Goal: Information Seeking & Learning: Learn about a topic

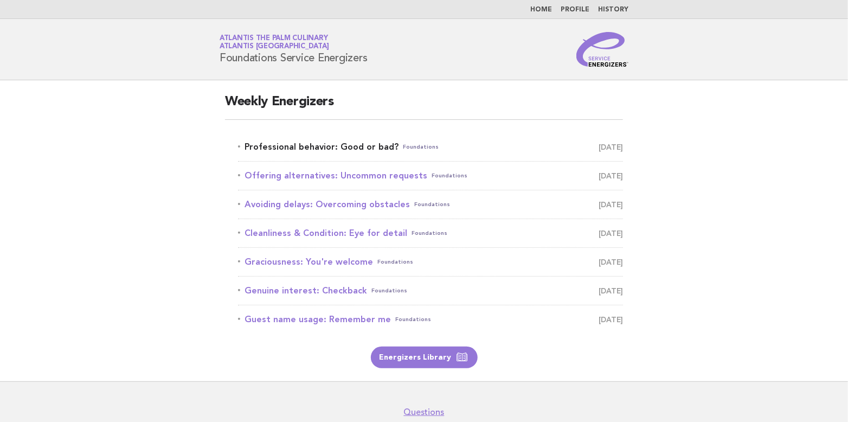
click at [320, 147] on link "Professional behavior: Good or bad? Foundations [DATE]" at bounding box center [430, 146] width 385 height 15
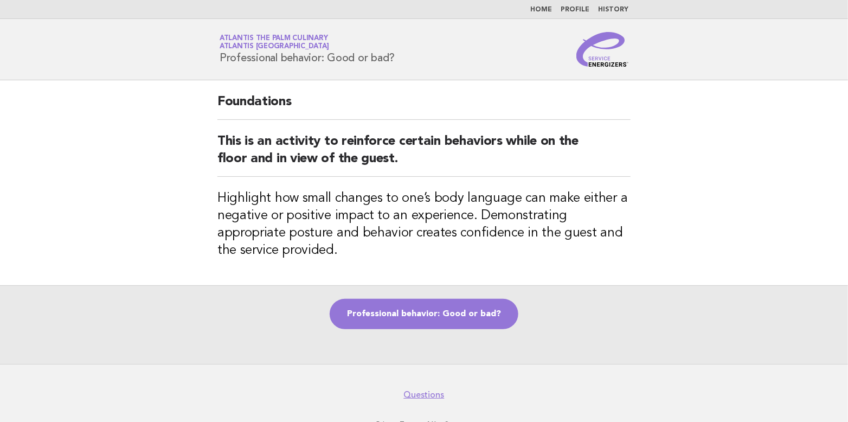
drag, startPoint x: 220, startPoint y: 54, endPoint x: 407, endPoint y: 64, distance: 187.4
click at [407, 64] on div "Service Energizers Atlantis The Palm Culinary Atlantis Dubai Professional behav…" at bounding box center [424, 49] width 439 height 35
copy h1 "Professional behavior: Good or bad?"
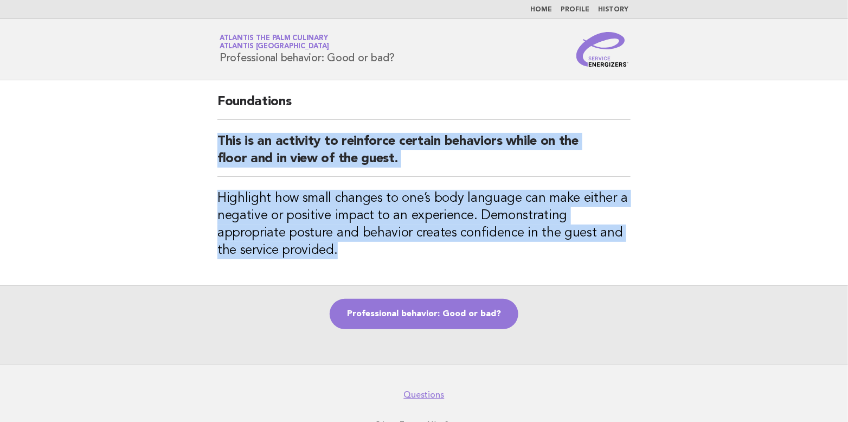
drag, startPoint x: 218, startPoint y: 139, endPoint x: 540, endPoint y: 263, distance: 345.2
click at [540, 263] on div "Foundations This is an activity to reinforce certain behaviors while on the flo…" at bounding box center [424, 182] width 439 height 205
copy div "This is an activity to reinforce certain behaviors while on the floor and in vi…"
click at [708, 134] on main "Foundations This is an activity to reinforce certain behaviors while on the flo…" at bounding box center [424, 222] width 848 height 284
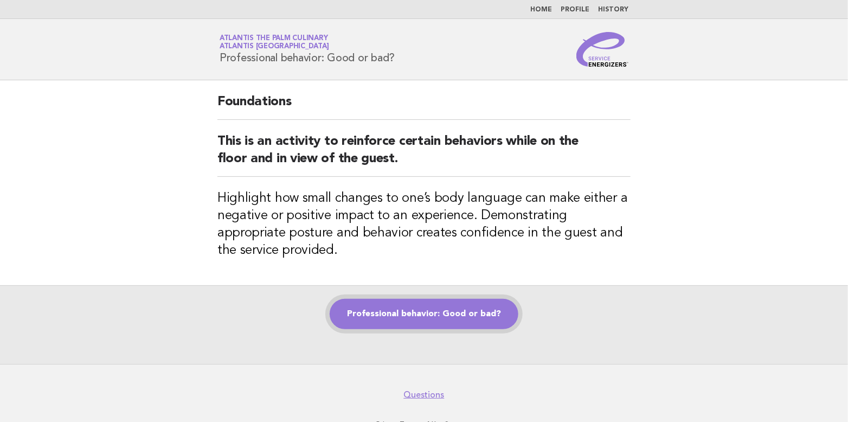
click at [440, 316] on link "Professional behavior: Good or bad?" at bounding box center [424, 314] width 189 height 30
click at [416, 317] on link "Professional behavior: Good or bad?" at bounding box center [424, 314] width 189 height 30
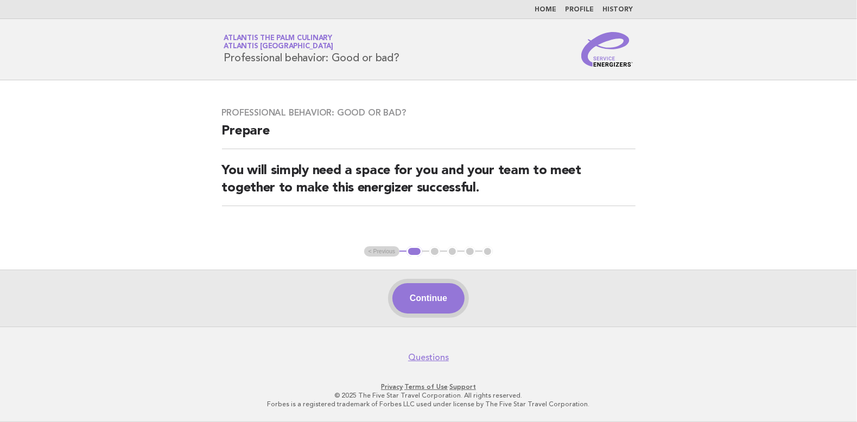
click at [439, 294] on button "Continue" at bounding box center [428, 298] width 72 height 30
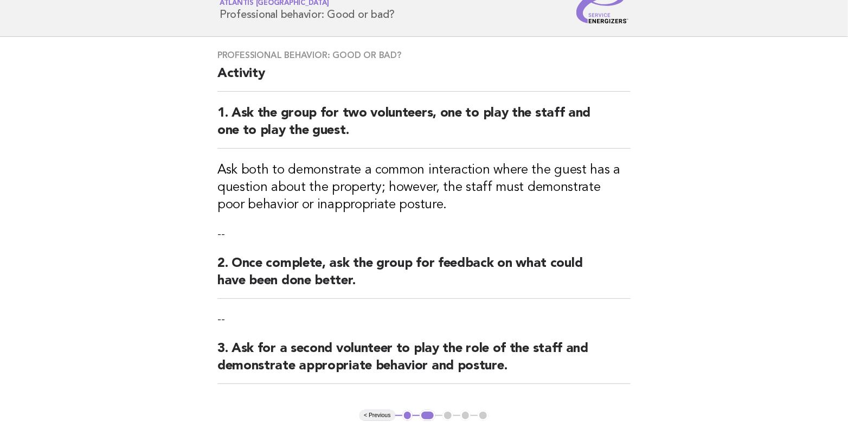
scroll to position [206, 0]
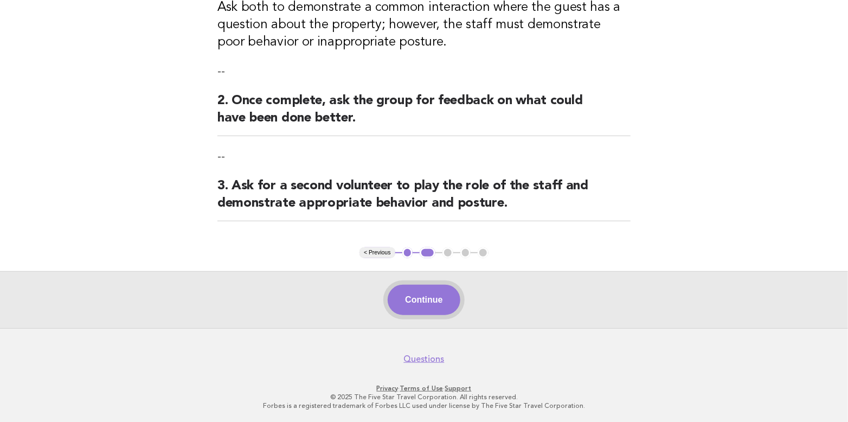
click at [430, 292] on button "Continue" at bounding box center [424, 300] width 72 height 30
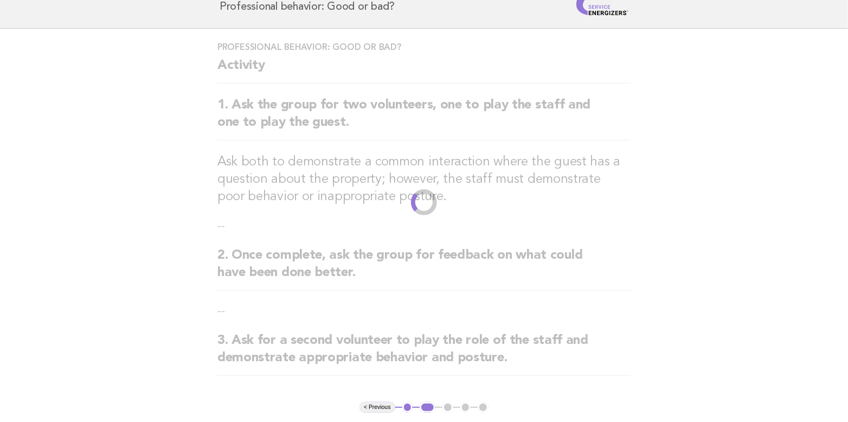
scroll to position [0, 0]
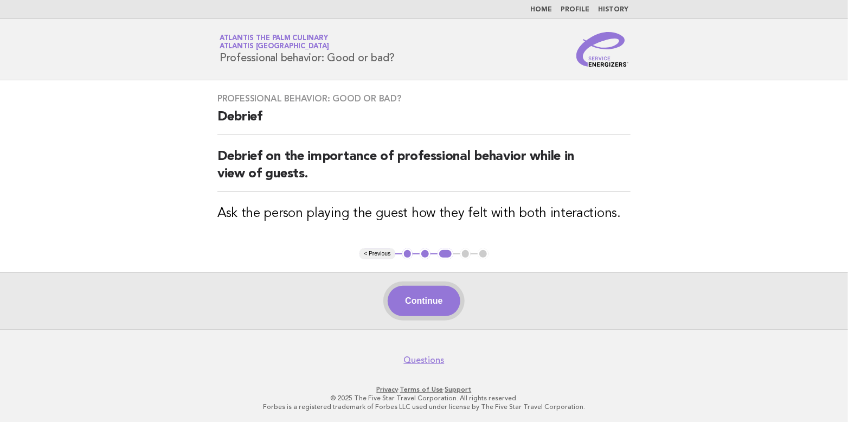
click at [425, 297] on button "Continue" at bounding box center [424, 301] width 72 height 30
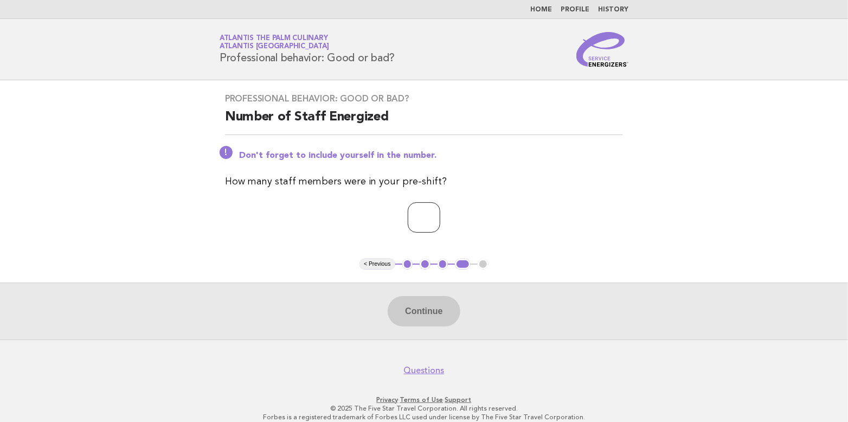
click at [439, 215] on input "*" at bounding box center [424, 217] width 33 height 30
type input "*"
click at [439, 215] on input "*" at bounding box center [424, 217] width 33 height 30
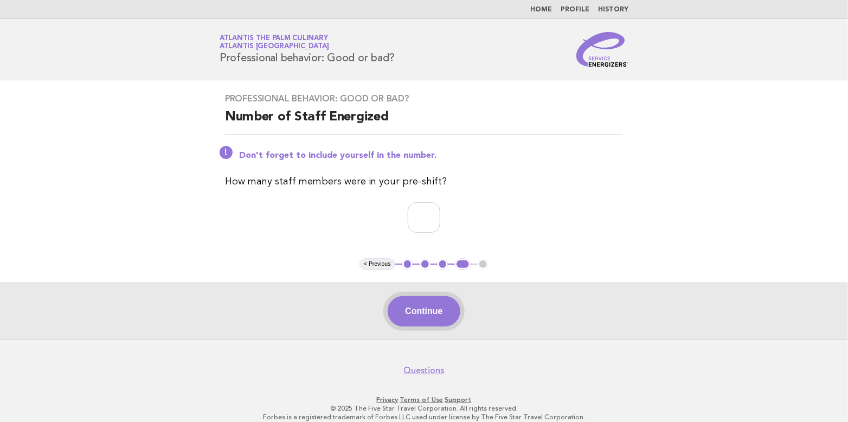
click at [426, 312] on button "Continue" at bounding box center [424, 311] width 72 height 30
